Goal: Task Accomplishment & Management: Use online tool/utility

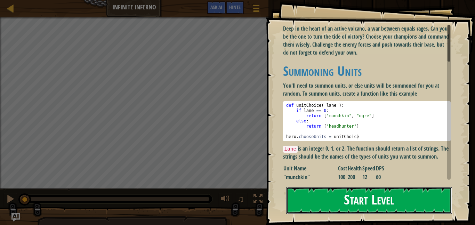
click at [323, 207] on button "Start Level" at bounding box center [369, 200] width 166 height 27
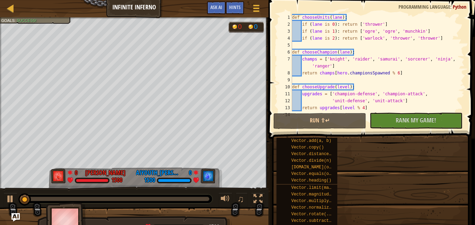
click at [323, 207] on span "Vector.normalize()" at bounding box center [313, 207] width 45 height 5
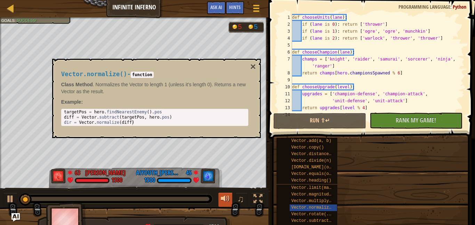
click at [228, 207] on div at bounding box center [134, 224] width 268 height 35
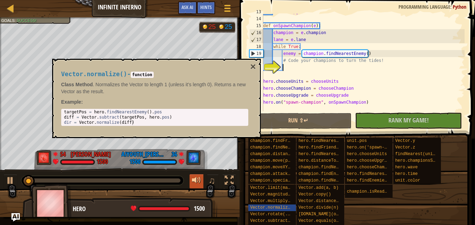
scroll to position [89, 0]
click at [198, 178] on div at bounding box center [196, 180] width 9 height 9
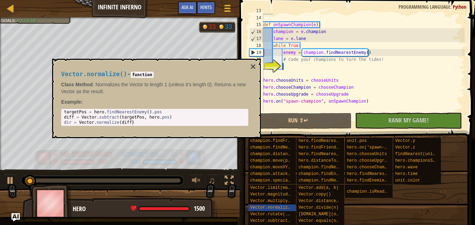
scroll to position [90, 0]
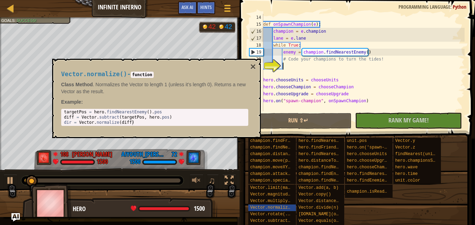
click at [87, 178] on div at bounding box center [102, 180] width 162 height 9
click at [257, 65] on div "Vector.normalize() - function Class Method . Normalizes the Vector to length 1 …" at bounding box center [156, 98] width 209 height 79
click at [252, 65] on button "×" at bounding box center [253, 67] width 6 height 10
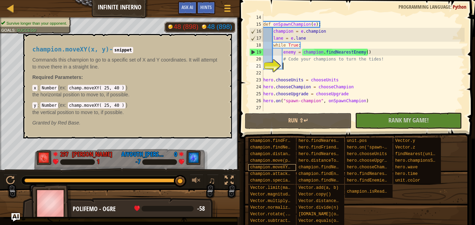
drag, startPoint x: 38, startPoint y: 179, endPoint x: 261, endPoint y: 169, distance: 224.1
click at [261, 169] on div "Ladder Infinite Inferno Game Menu Done Hints Ask AI 1 ההההההההההההההההההההההההה…" at bounding box center [237, 112] width 475 height 225
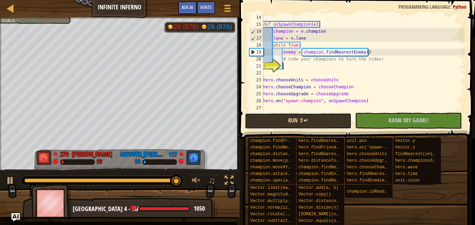
click at [284, 119] on button "Run ⇧↵" at bounding box center [298, 121] width 107 height 16
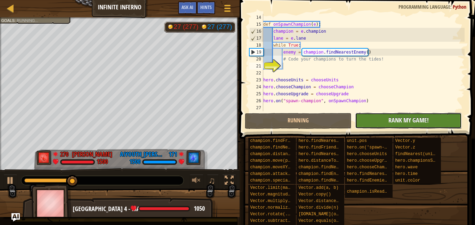
click at [401, 122] on span "Rank My Game!" at bounding box center [408, 120] width 40 height 9
